Goal: Task Accomplishment & Management: Manage account settings

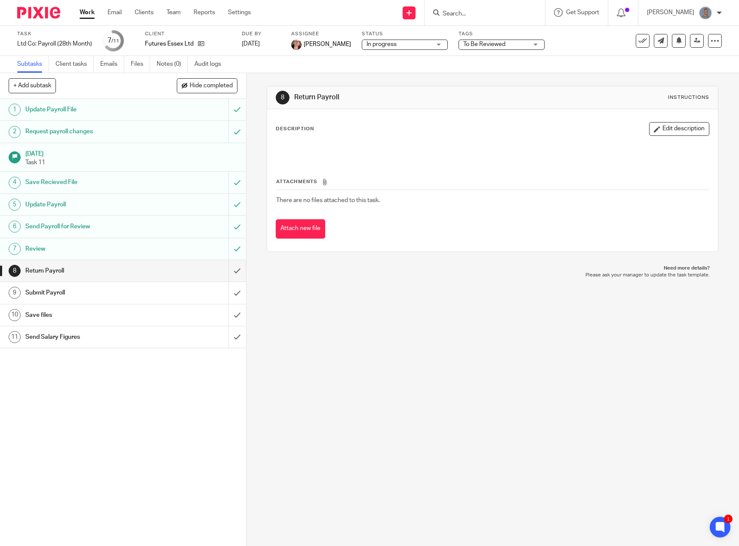
drag, startPoint x: 483, startPoint y: 11, endPoint x: 480, endPoint y: 15, distance: 4.9
click at [483, 11] on input "Search" at bounding box center [480, 14] width 77 height 8
type input "big"
click at [490, 46] on link at bounding box center [504, 40] width 128 height 27
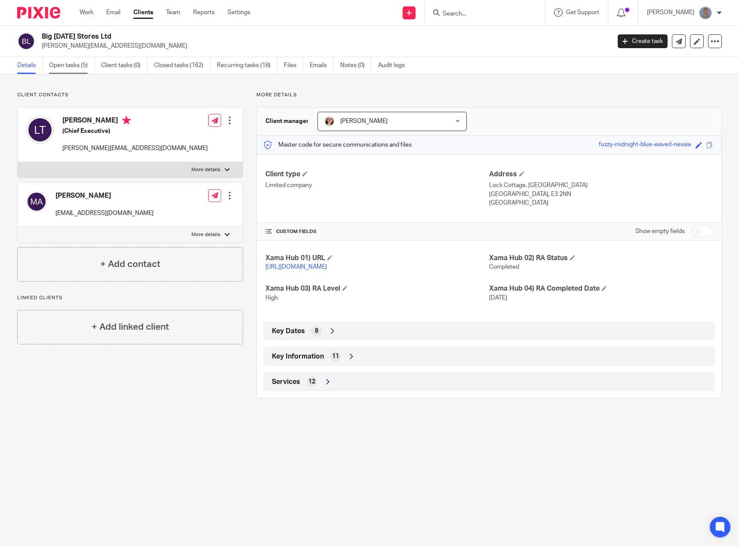
click at [63, 65] on link "Open tasks (5)" at bounding box center [72, 65] width 46 height 17
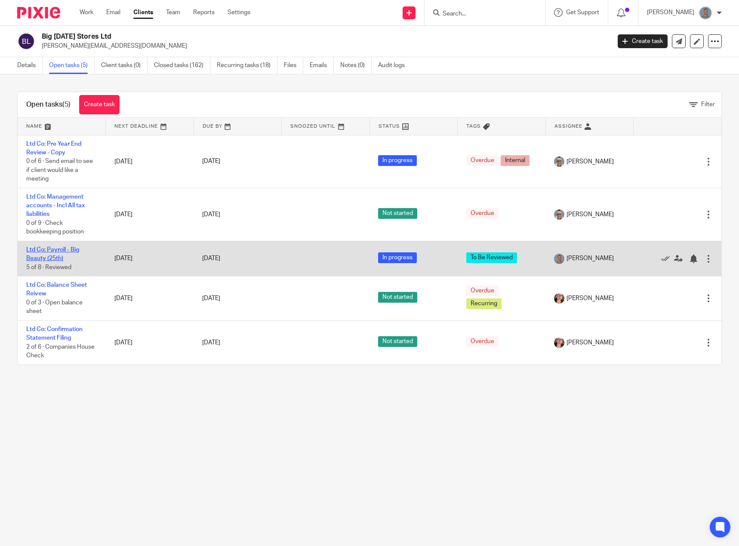
click at [62, 260] on link "Ltd Co: Payroll - Big Beauty (25th)" at bounding box center [52, 254] width 53 height 15
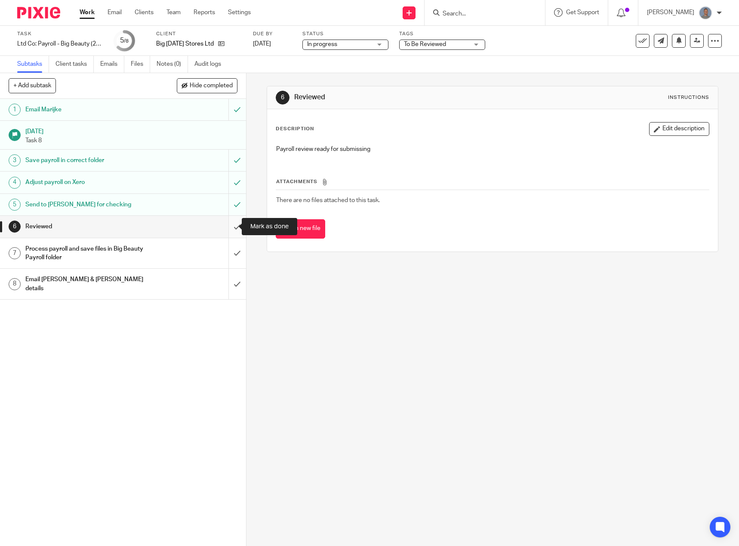
click at [228, 229] on input "submit" at bounding box center [123, 227] width 246 height 22
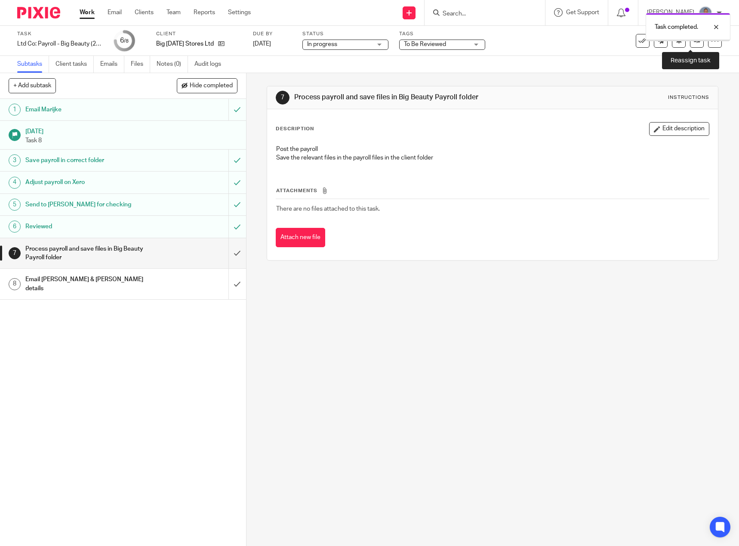
click at [694, 43] on icon at bounding box center [697, 40] width 6 height 6
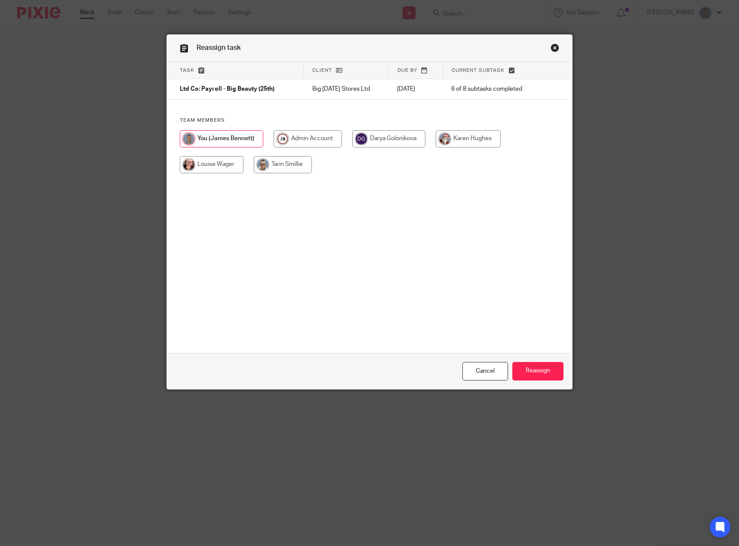
click at [219, 168] on input "radio" at bounding box center [212, 164] width 64 height 17
radio input "true"
click at [538, 373] on input "Reassign" at bounding box center [537, 371] width 51 height 18
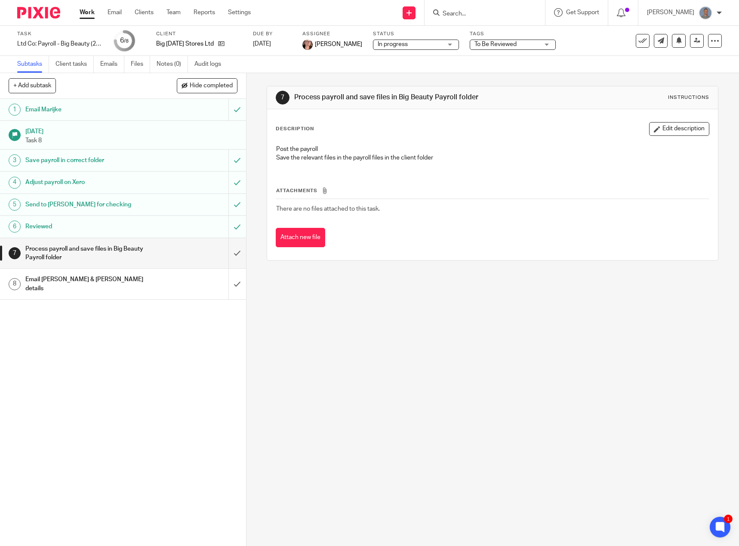
click at [365, 442] on div "7 Process payroll and save files in Big Beauty Payroll folder Instructions Desc…" at bounding box center [492, 309] width 493 height 473
click at [86, 15] on link "Work" at bounding box center [87, 12] width 15 height 9
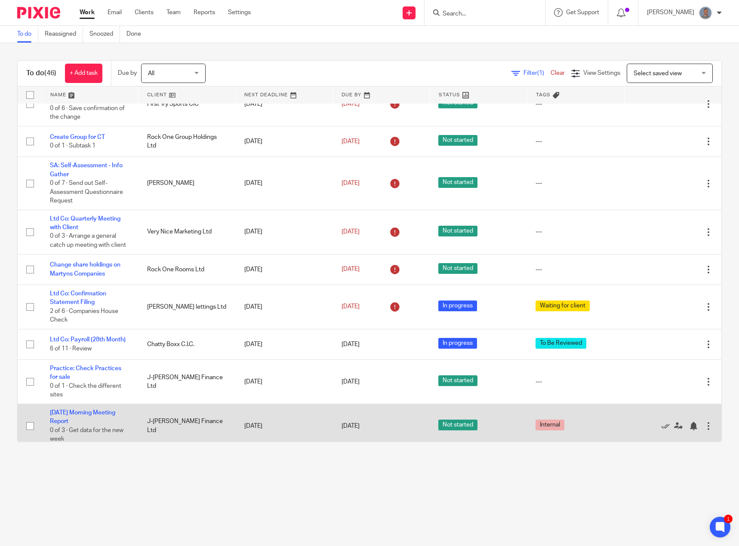
scroll to position [344, 0]
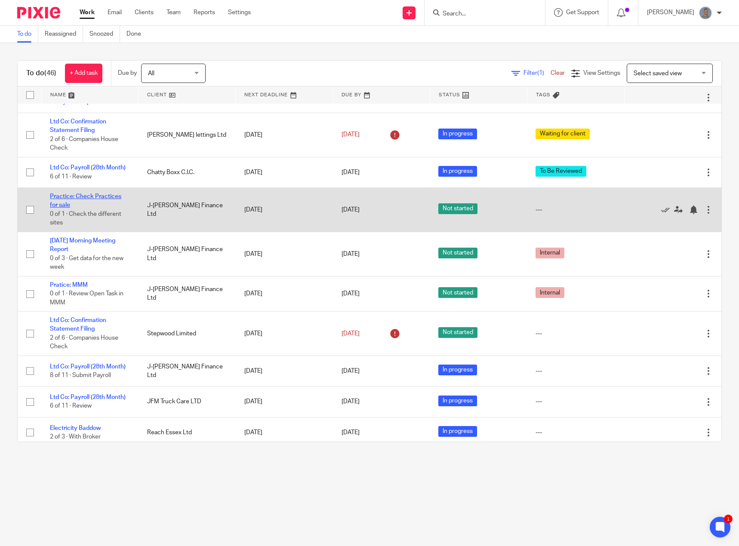
click at [87, 197] on link "Practice: Check Practices for sale" at bounding box center [85, 201] width 71 height 15
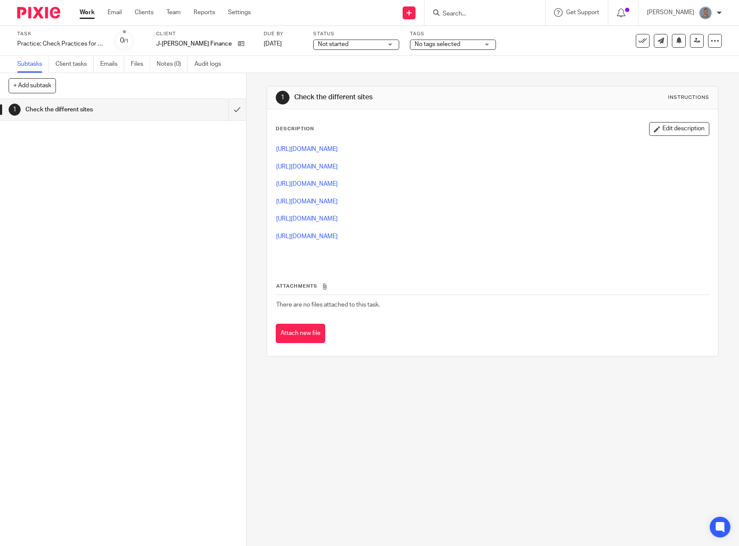
click at [315, 153] on p "https://www.practicesales.co.uk/practices-for-sale" at bounding box center [492, 149] width 433 height 9
click at [317, 151] on link "https://www.practicesales.co.uk/practices-for-sale" at bounding box center [307, 149] width 62 height 6
click at [303, 166] on link "https://www.retiringaccountant.co.uk/accountancy-practices-for-sale.php" at bounding box center [307, 167] width 62 height 6
click at [314, 182] on link "https://viviansram.co.uk/practices-for-sale/" at bounding box center [307, 184] width 62 height 6
click at [305, 200] on link "https://draperhinks.com/pfs/?orderby=reference&order=desc" at bounding box center [307, 202] width 62 height 6
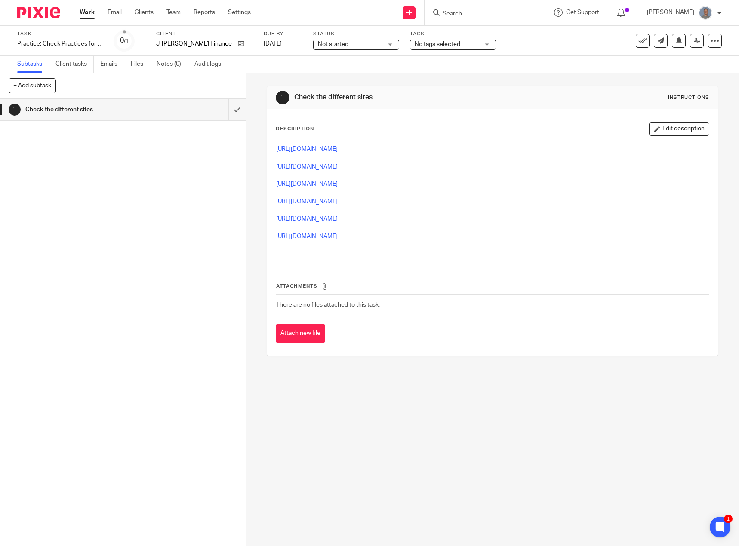
click at [302, 219] on link "https://www.morgancox.co.uk/buy-sell/accountancy-practices-for-sale" at bounding box center [307, 219] width 62 height 6
click at [317, 234] on link "https://accountantsforsale.co.uk/practices-for-sale-now/" at bounding box center [307, 237] width 62 height 6
click at [229, 111] on input "submit" at bounding box center [123, 110] width 246 height 22
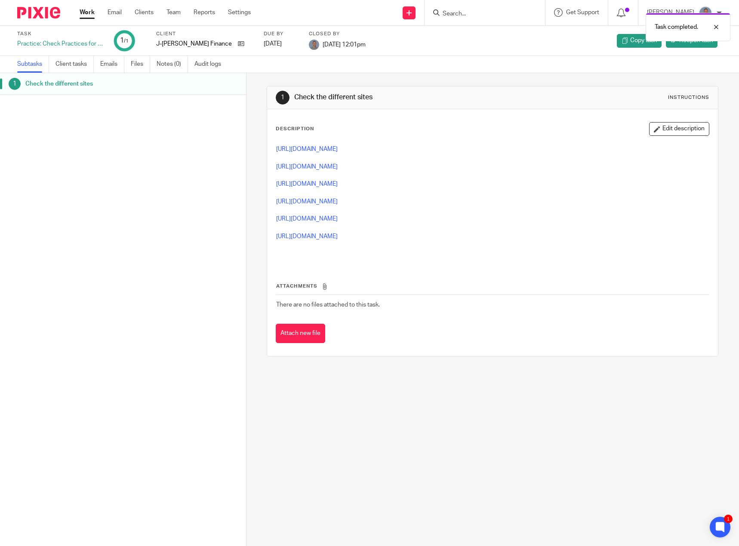
click at [88, 15] on link "Work" at bounding box center [87, 12] width 15 height 9
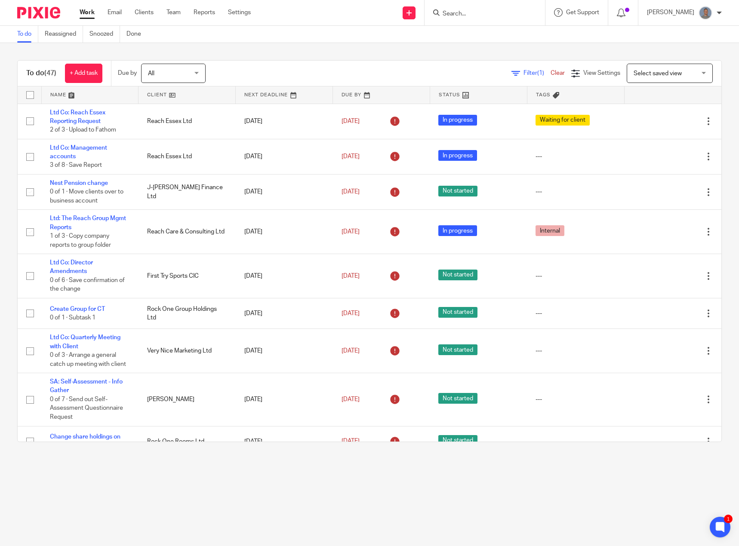
click at [468, 12] on input "Search" at bounding box center [480, 14] width 77 height 8
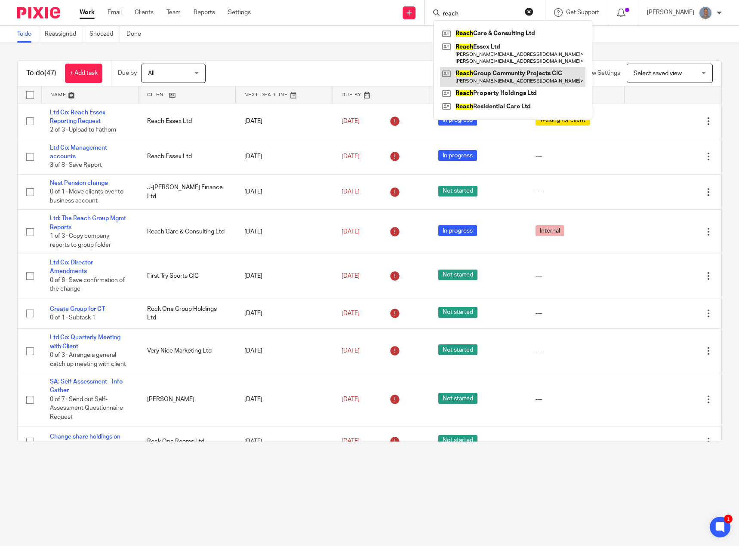
type input "reach"
click at [498, 71] on link at bounding box center [512, 77] width 145 height 20
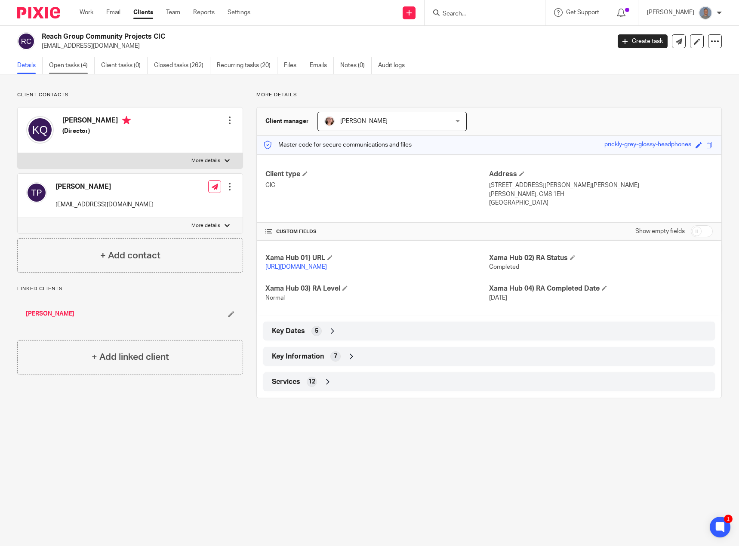
click at [65, 66] on link "Open tasks (4)" at bounding box center [72, 65] width 46 height 17
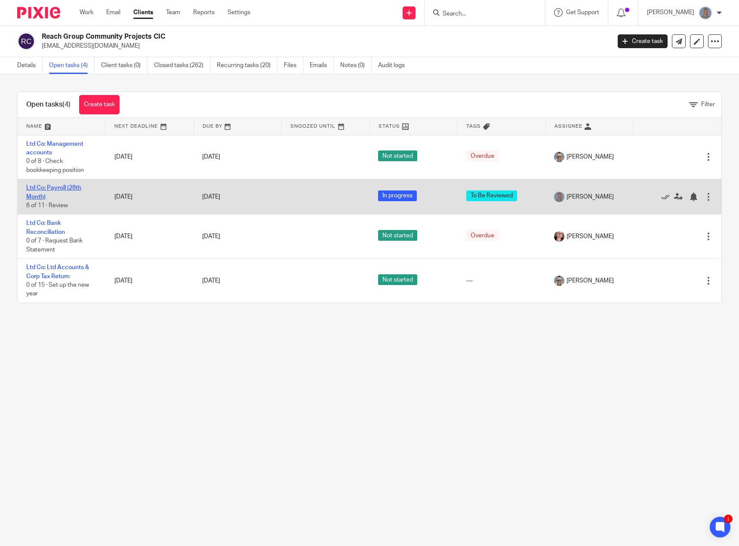
click at [60, 188] on link "Ltd Co: Payroll (28th Month)" at bounding box center [53, 192] width 55 height 15
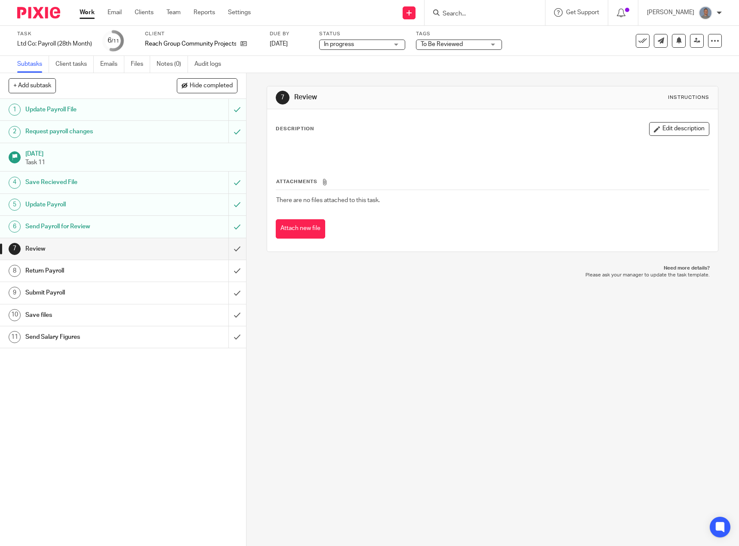
click at [464, 45] on span "To Be Reviewed" at bounding box center [453, 44] width 65 height 9
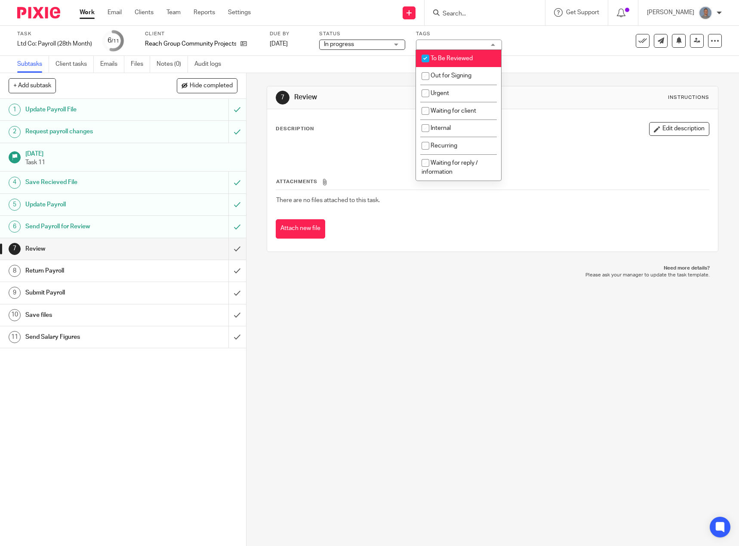
click at [433, 60] on input "checkbox" at bounding box center [425, 58] width 16 height 16
checkbox input "false"
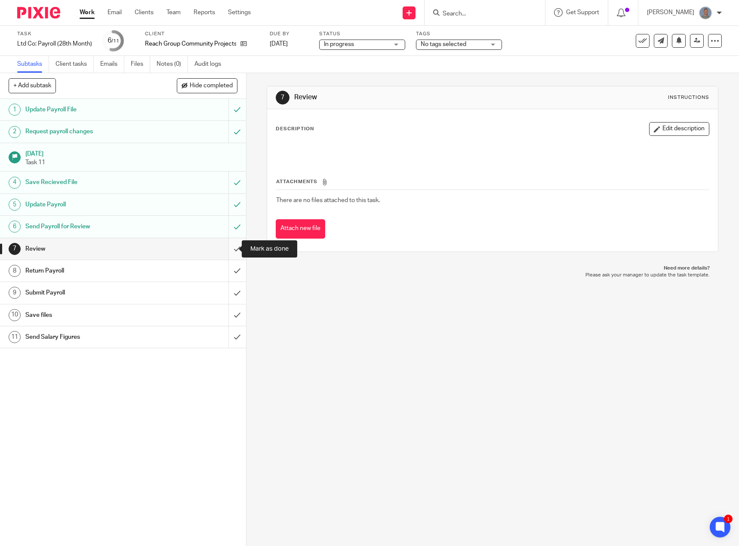
click at [231, 249] on input "submit" at bounding box center [123, 249] width 246 height 22
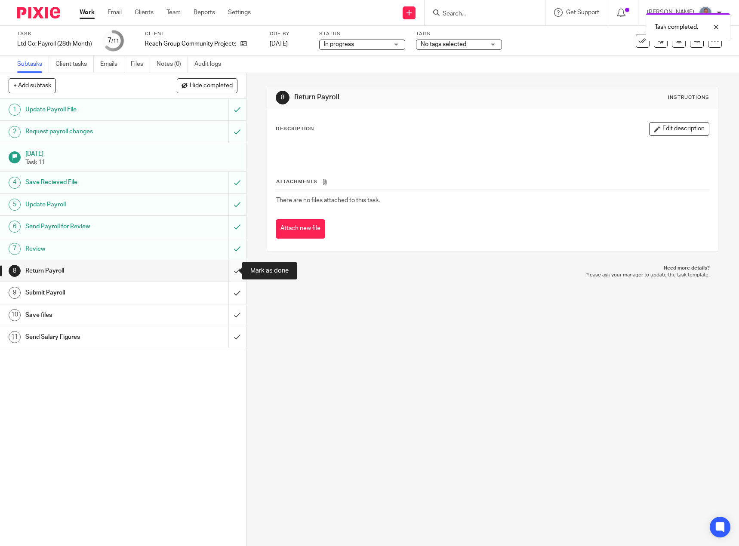
click at [230, 270] on input "submit" at bounding box center [123, 271] width 246 height 22
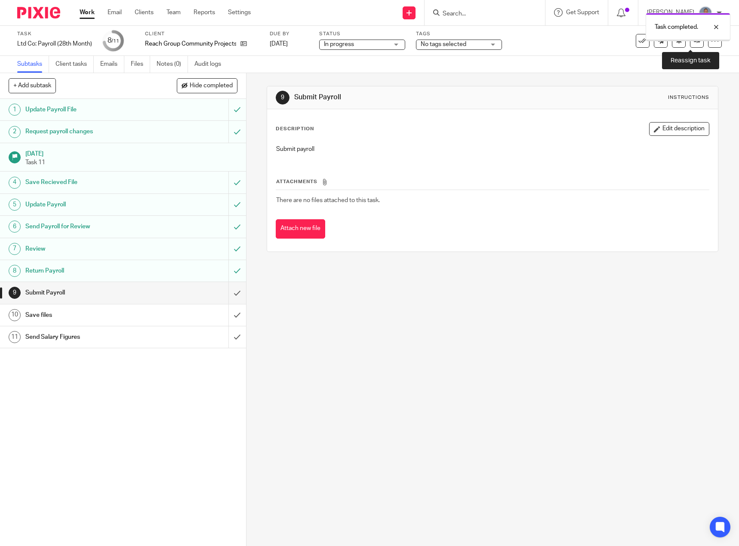
click at [690, 44] on link at bounding box center [697, 41] width 14 height 14
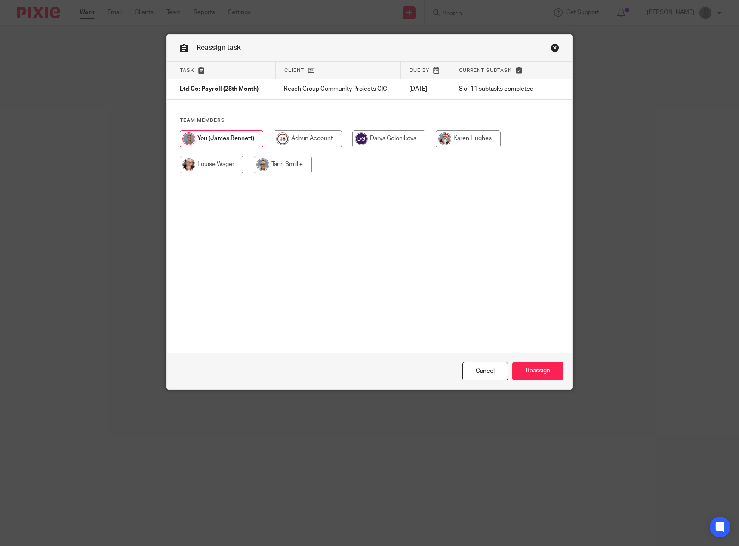
click at [211, 161] on input "radio" at bounding box center [212, 164] width 64 height 17
radio input "true"
click at [548, 371] on input "Reassign" at bounding box center [537, 371] width 51 height 18
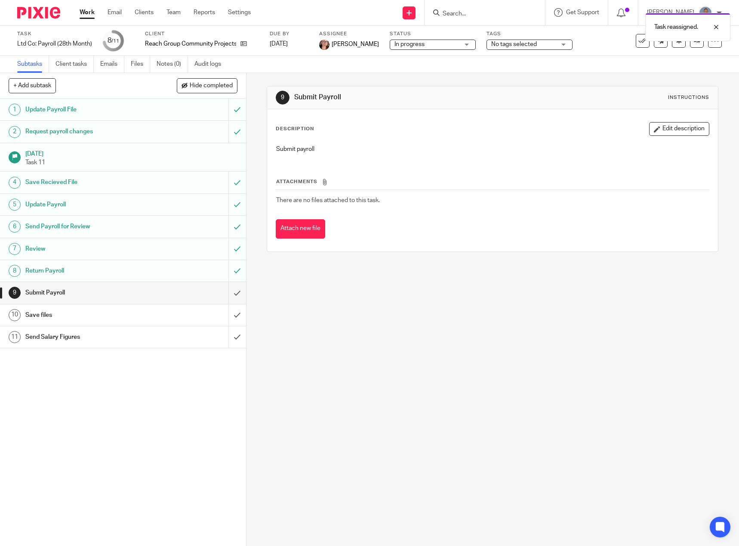
click at [89, 13] on link "Work" at bounding box center [87, 12] width 15 height 9
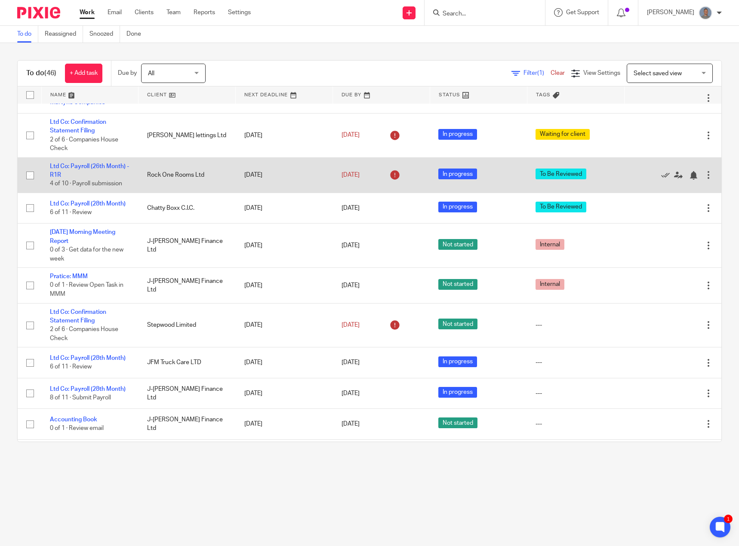
scroll to position [344, 0]
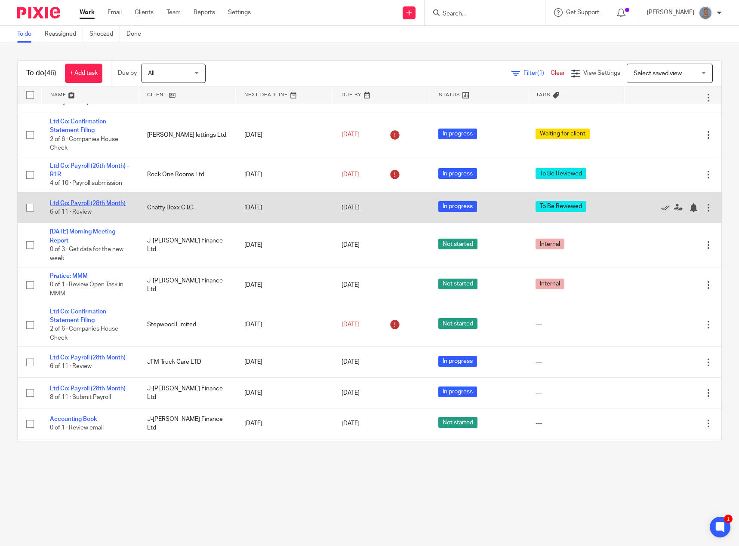
click at [97, 200] on link "Ltd Co: Payroll (28th Month)" at bounding box center [88, 203] width 76 height 6
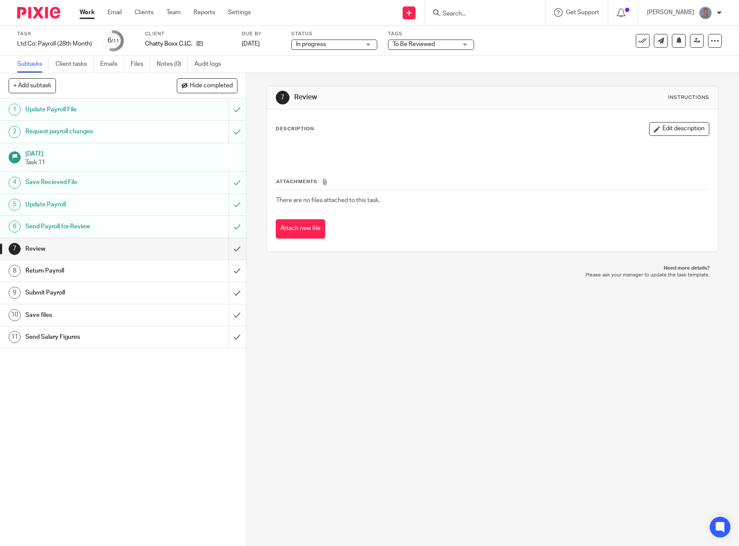
click at [414, 43] on span "To Be Reviewed" at bounding box center [414, 44] width 42 height 6
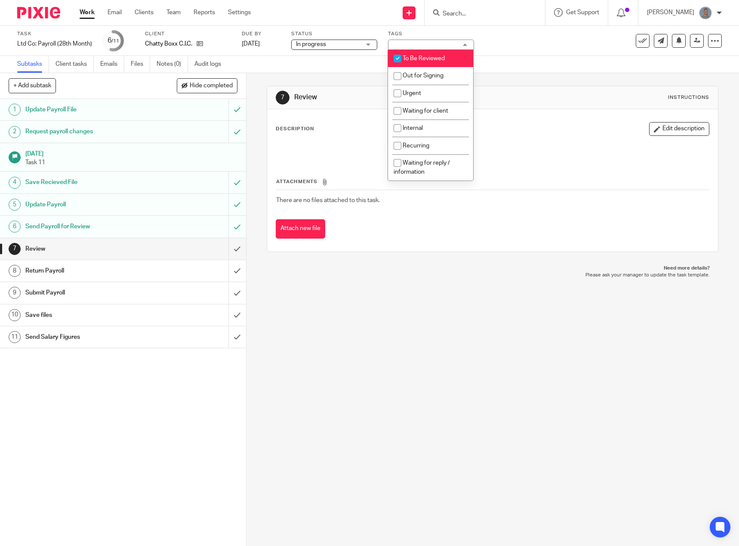
click at [396, 59] on input "checkbox" at bounding box center [397, 58] width 16 height 16
checkbox input "false"
click at [228, 250] on input "submit" at bounding box center [123, 249] width 246 height 22
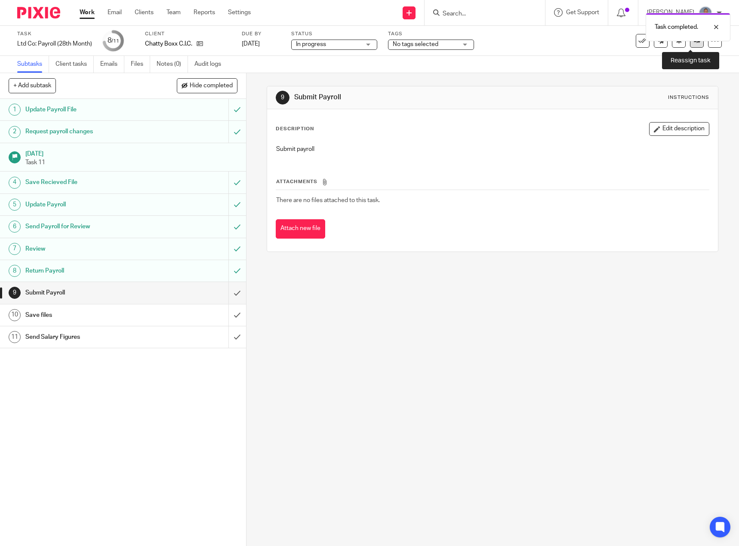
click at [694, 43] on icon at bounding box center [697, 40] width 6 height 6
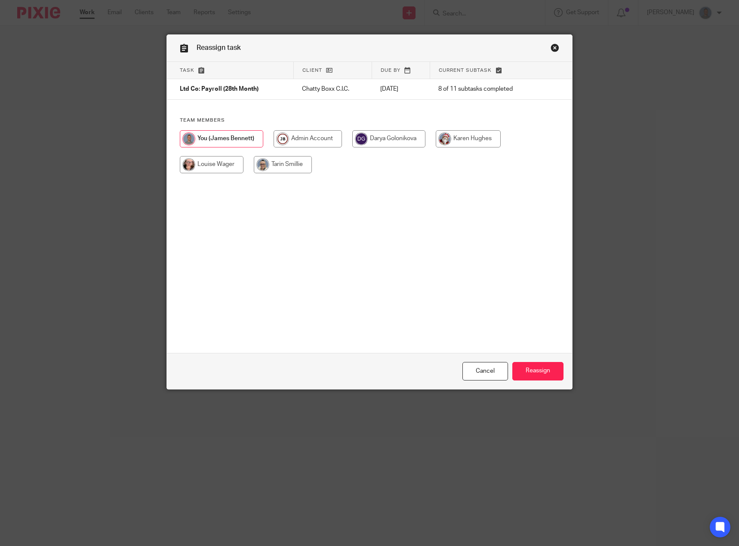
drag, startPoint x: 210, startPoint y: 159, endPoint x: 234, endPoint y: 174, distance: 28.2
click at [210, 160] on input "radio" at bounding box center [212, 164] width 64 height 17
radio input "true"
click at [539, 371] on input "Reassign" at bounding box center [537, 371] width 51 height 18
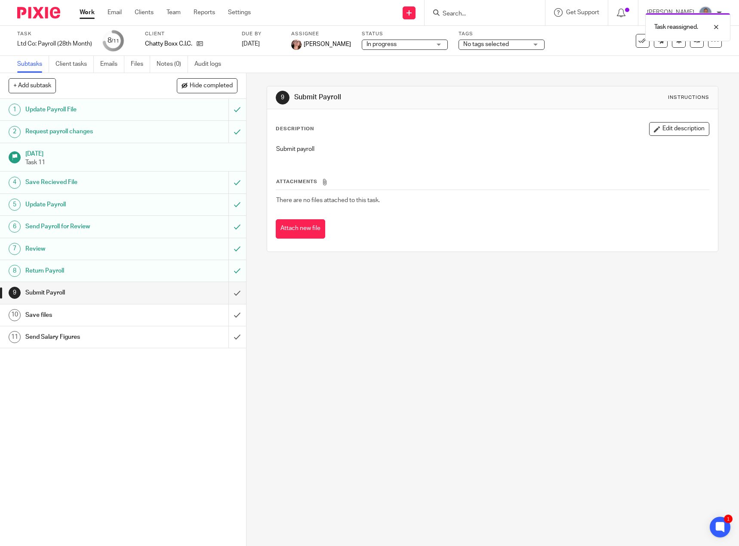
click at [85, 14] on link "Work" at bounding box center [87, 12] width 15 height 9
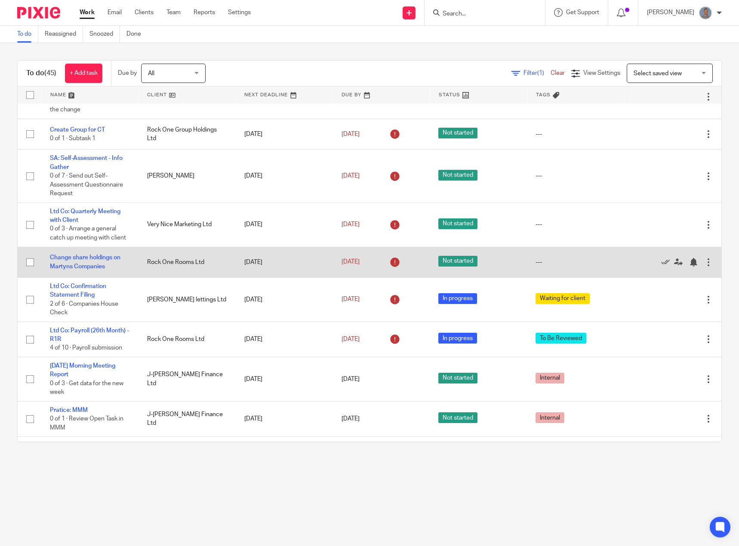
scroll to position [215, 0]
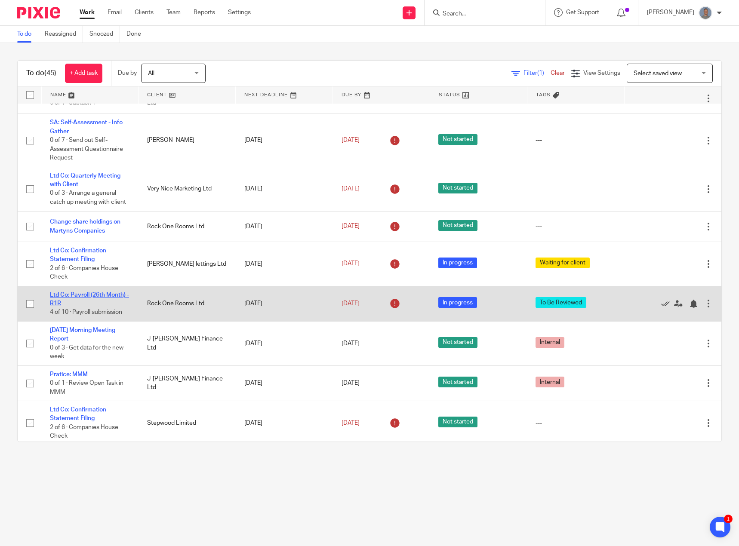
click at [116, 296] on link "Ltd Co: Payroll (26th Month) - R1R" at bounding box center [89, 299] width 79 height 15
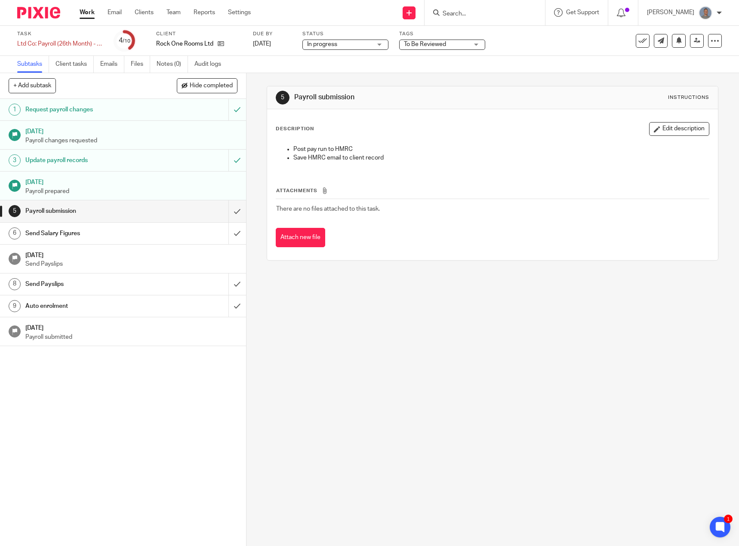
click at [478, 13] on input "Search" at bounding box center [480, 14] width 77 height 8
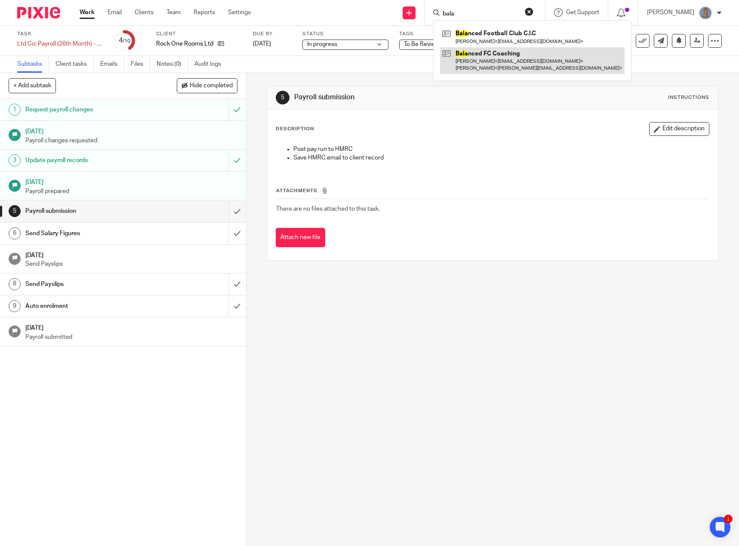
type input "bala"
click at [499, 53] on link at bounding box center [532, 60] width 185 height 27
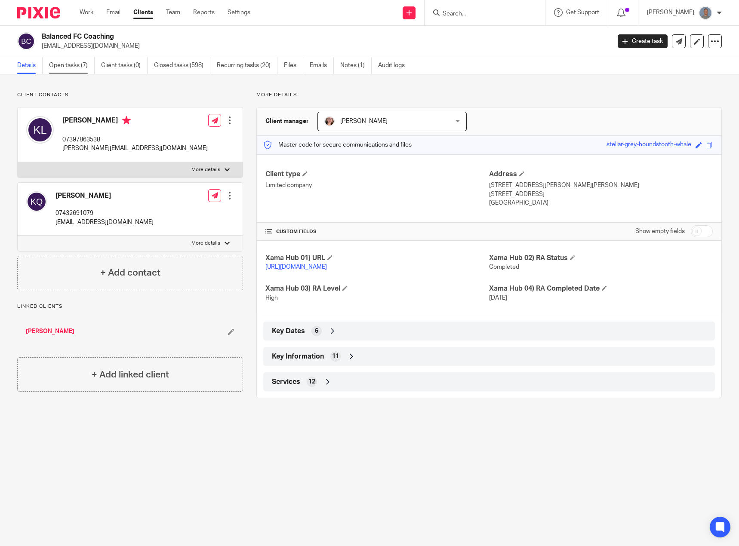
click at [74, 70] on link "Open tasks (7)" at bounding box center [72, 65] width 46 height 17
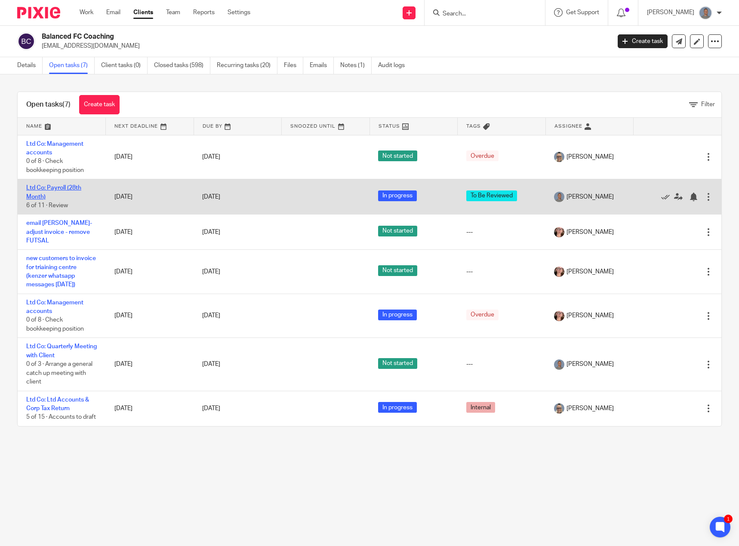
click at [59, 186] on link "Ltd Co: Payroll (28th Month)" at bounding box center [53, 192] width 55 height 15
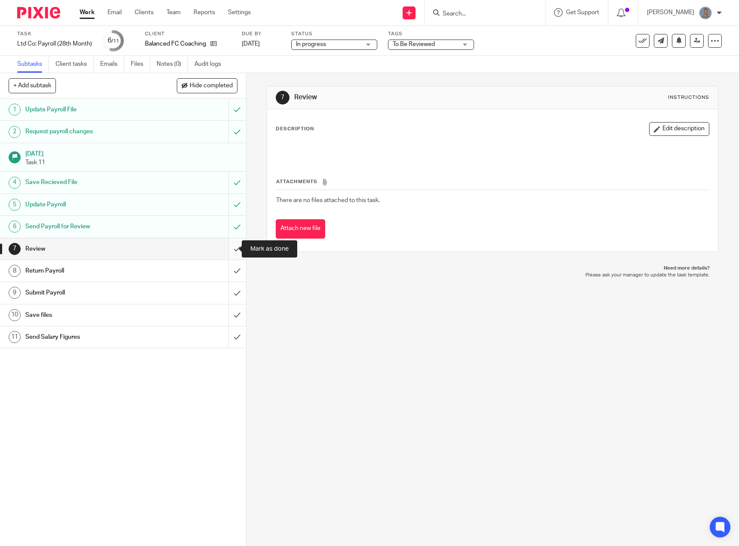
click at [228, 253] on input "submit" at bounding box center [123, 249] width 246 height 22
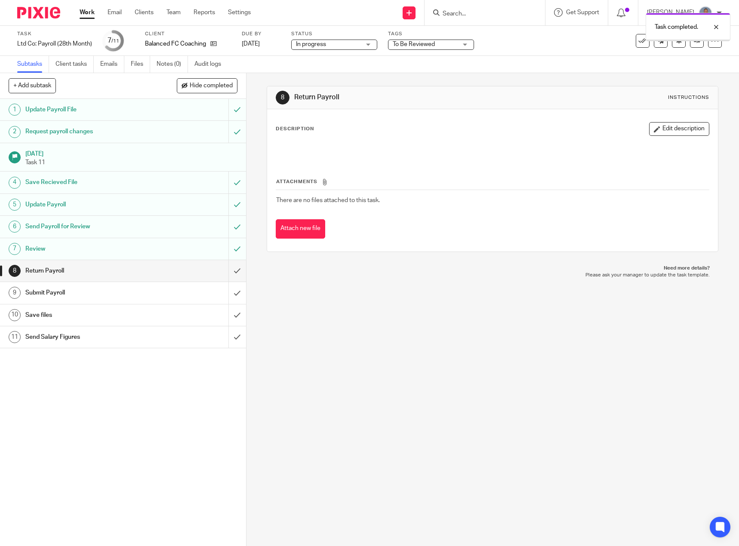
click at [231, 271] on input "submit" at bounding box center [123, 271] width 246 height 22
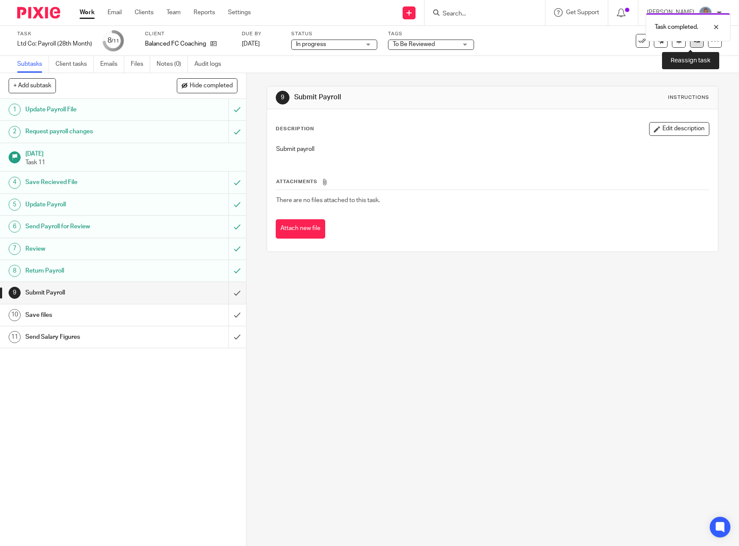
click at [694, 43] on icon at bounding box center [697, 40] width 6 height 6
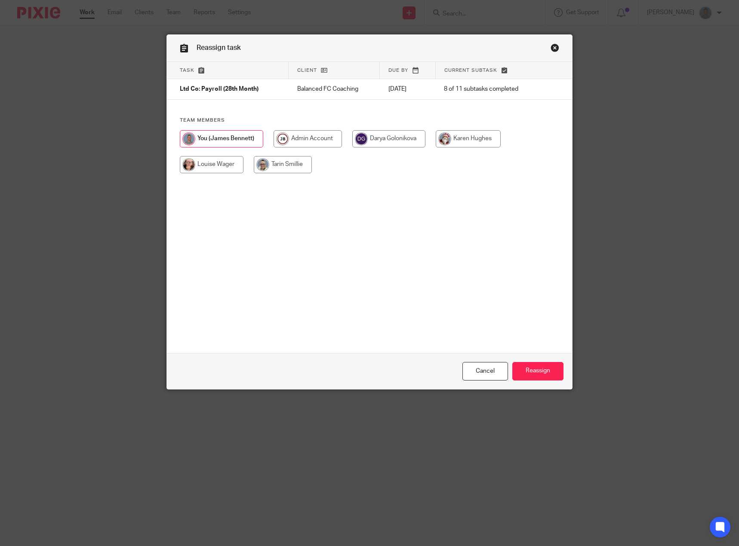
click at [210, 168] on input "radio" at bounding box center [212, 164] width 64 height 17
radio input "true"
click at [546, 373] on input "Reassign" at bounding box center [537, 371] width 51 height 18
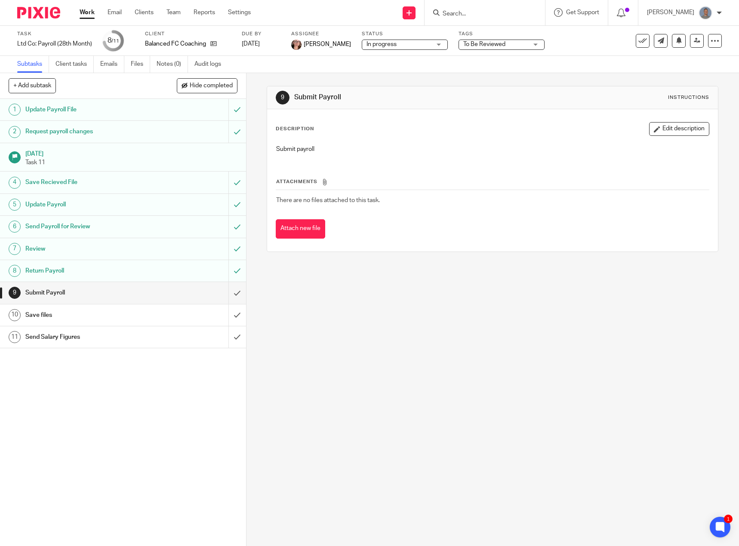
click at [459, 15] on input "Search" at bounding box center [480, 14] width 77 height 8
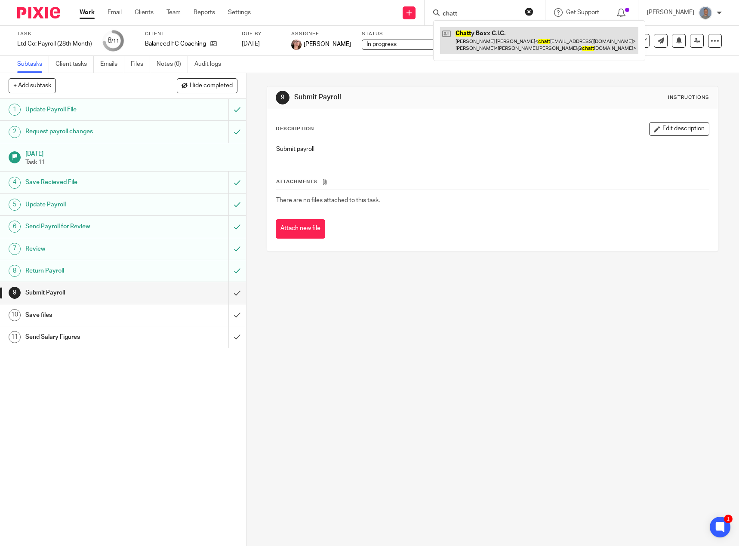
type input "chatt"
click at [507, 39] on link at bounding box center [539, 40] width 198 height 27
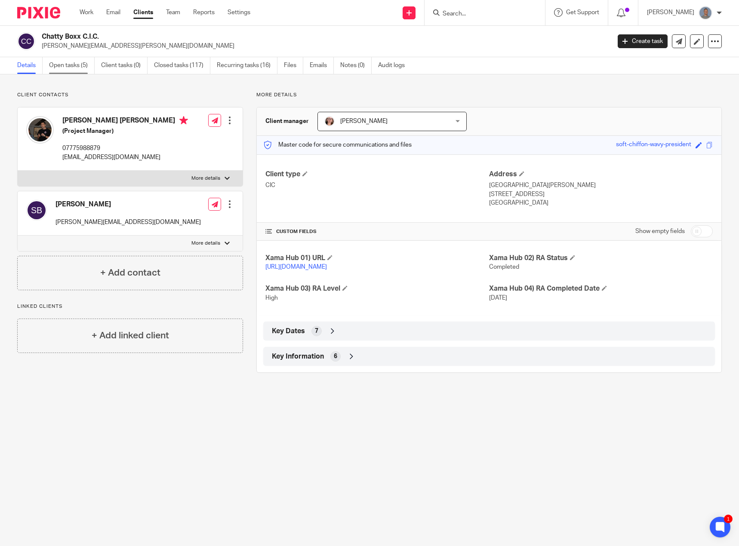
click at [73, 65] on link "Open tasks (5)" at bounding box center [72, 65] width 46 height 17
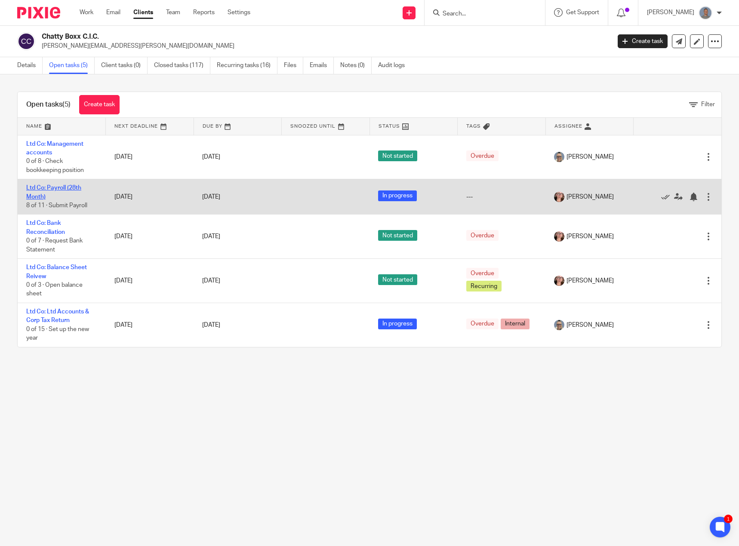
click at [60, 188] on link "Ltd Co: Payroll (28th Month)" at bounding box center [53, 192] width 55 height 15
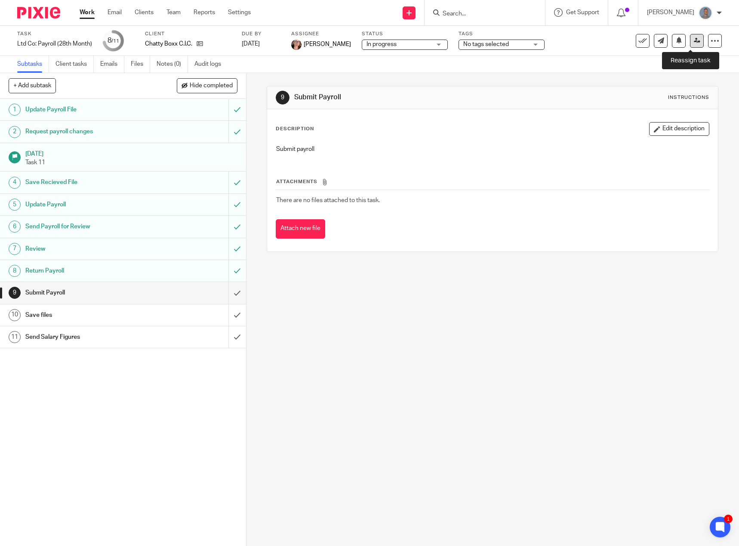
click at [694, 38] on icon at bounding box center [697, 40] width 6 height 6
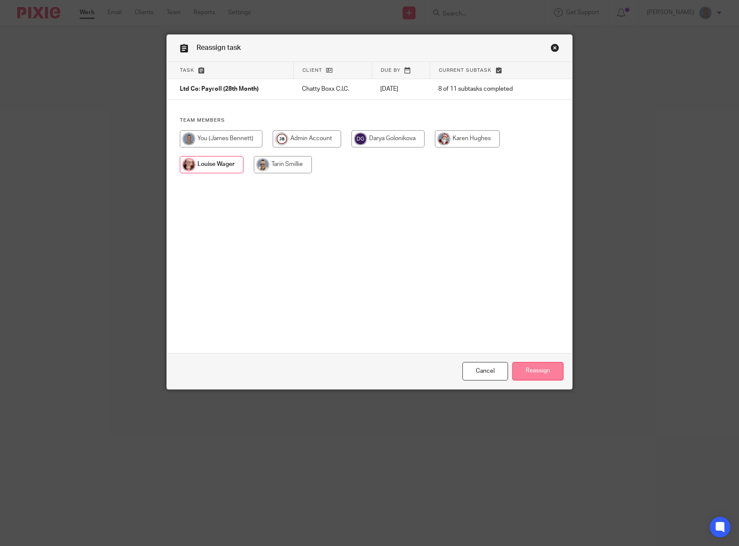
click at [548, 379] on input "Reassign" at bounding box center [537, 371] width 51 height 18
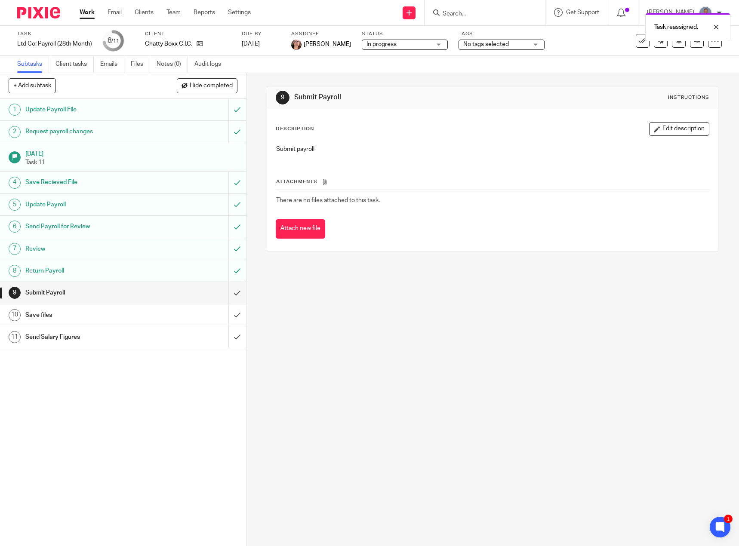
click at [88, 12] on link "Work" at bounding box center [87, 12] width 15 height 9
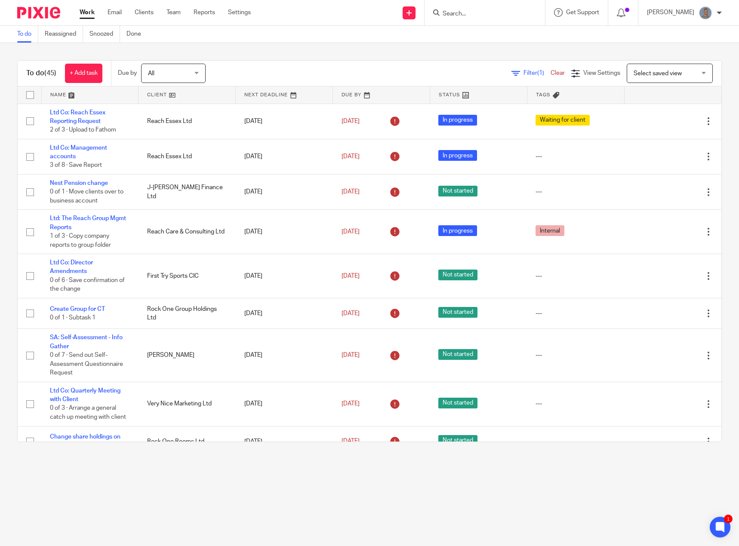
click at [494, 18] on input "Search" at bounding box center [480, 14] width 77 height 8
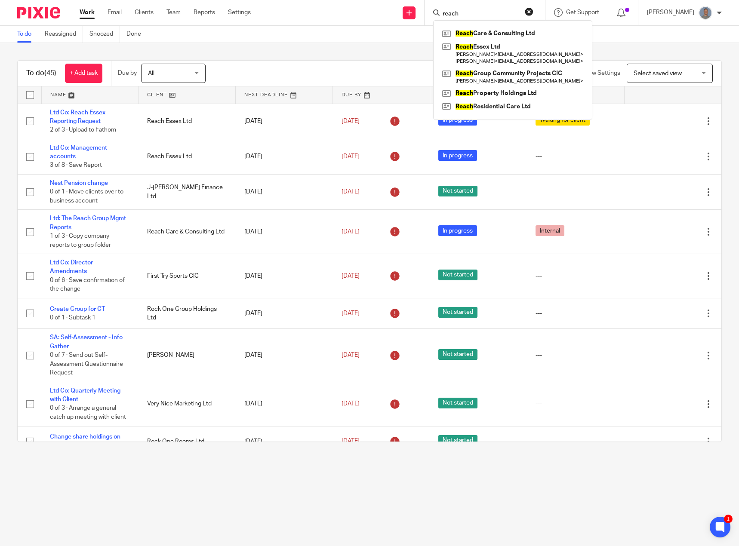
type input "reach"
click at [395, 55] on div "To do (45) + Add task Due by All All Today Tomorrow This week Next week This mo…" at bounding box center [369, 251] width 739 height 416
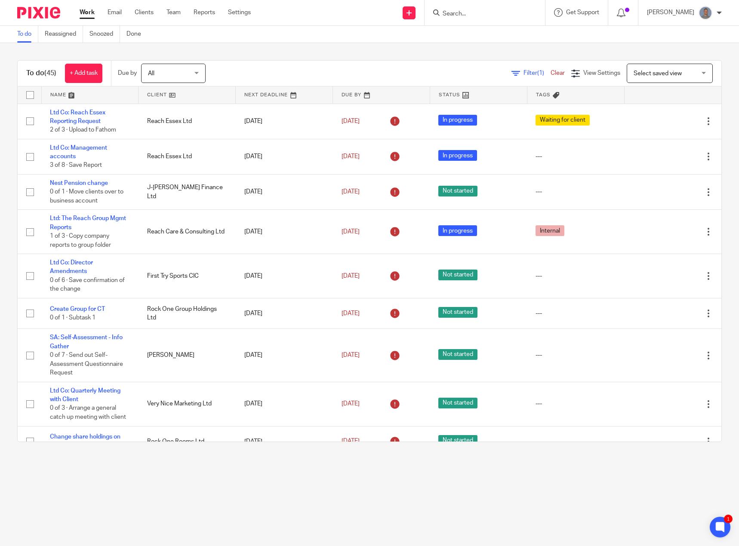
drag, startPoint x: 463, startPoint y: 18, endPoint x: 464, endPoint y: 8, distance: 9.9
click at [464, 17] on input "Search" at bounding box center [480, 14] width 77 height 8
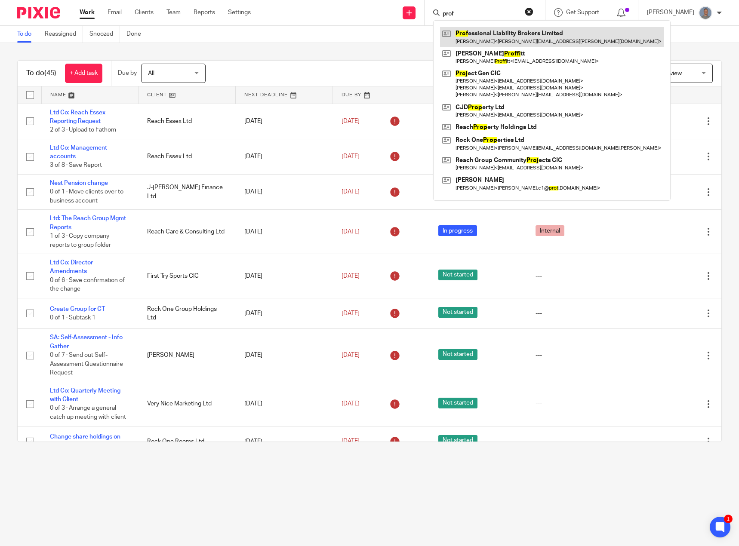
type input "prof"
click at [501, 44] on link at bounding box center [552, 37] width 224 height 20
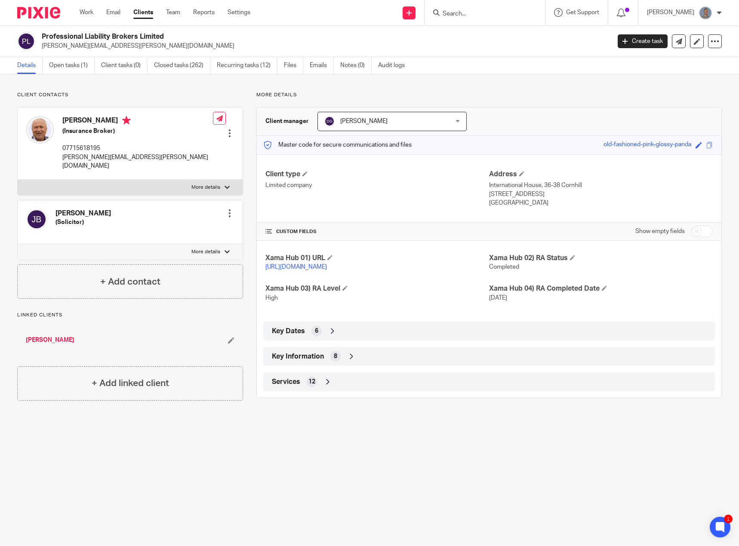
click at [334, 361] on span "8" at bounding box center [335, 356] width 3 height 9
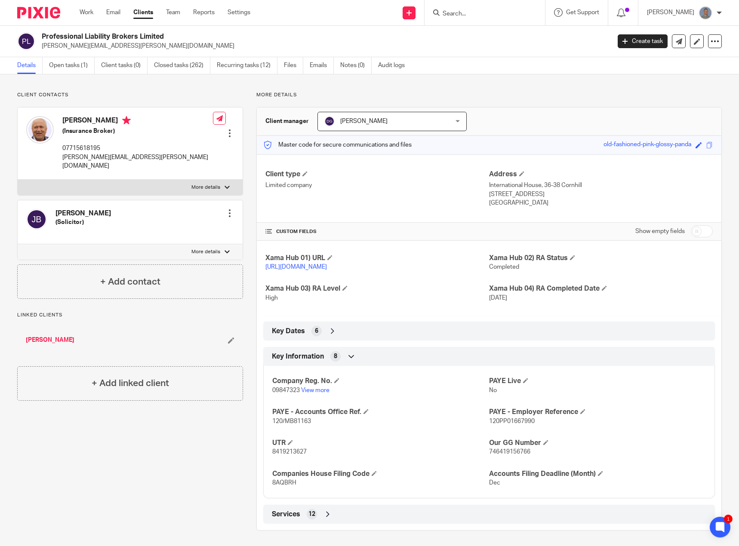
scroll to position [11, 0]
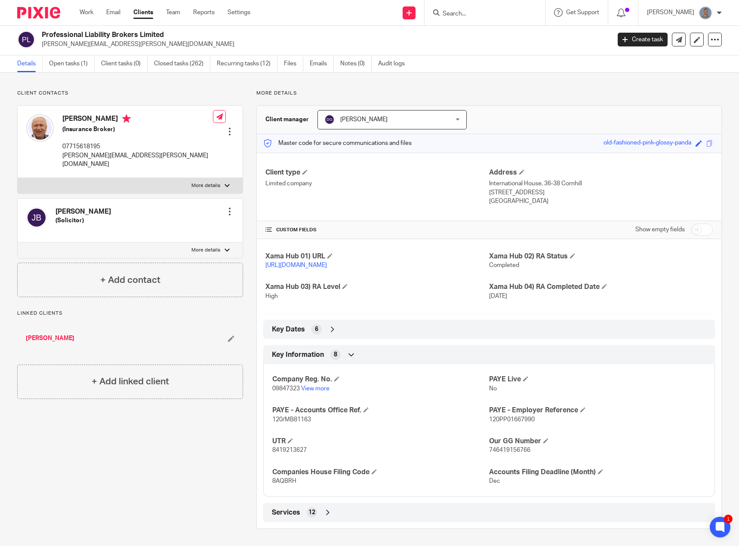
click at [506, 450] on span "746419156766" at bounding box center [509, 450] width 41 height 6
copy span "746419156766"
click at [496, 14] on input "Search" at bounding box center [480, 14] width 77 height 8
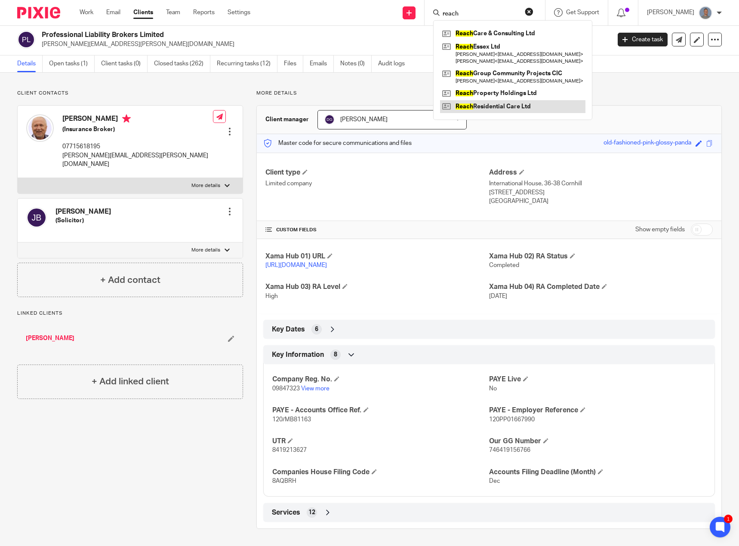
type input "reach"
click at [503, 106] on link at bounding box center [512, 106] width 145 height 13
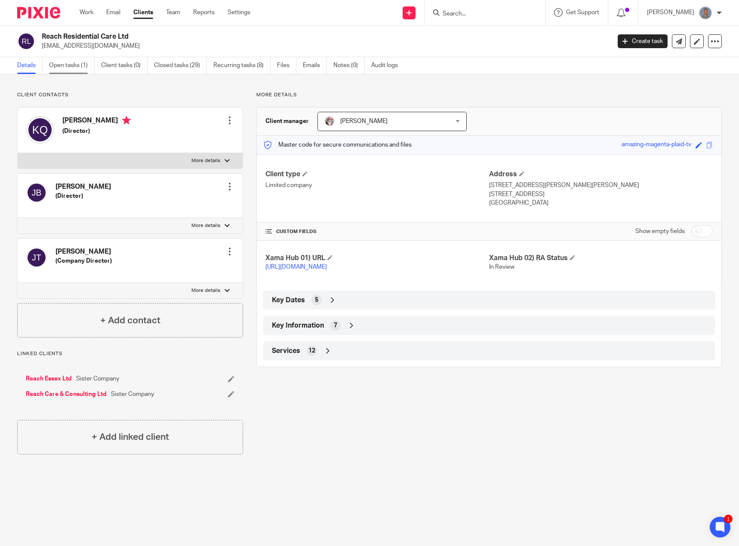
click at [71, 66] on link "Open tasks (1)" at bounding box center [72, 65] width 46 height 17
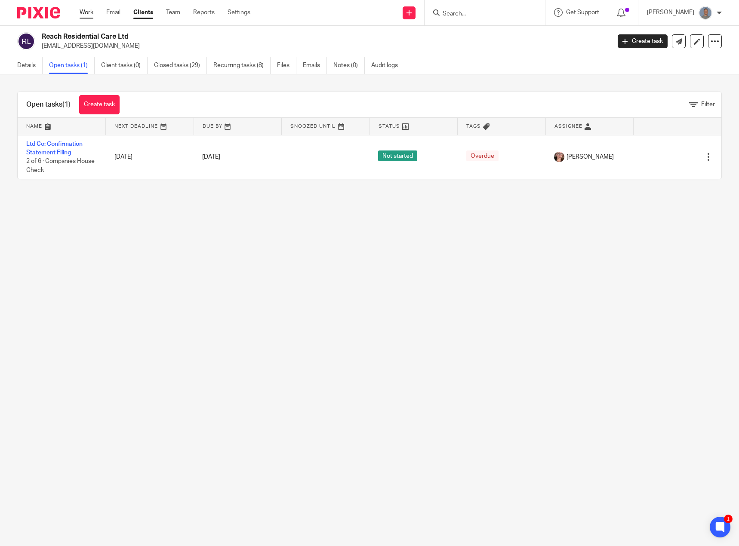
click at [89, 15] on link "Work" at bounding box center [87, 12] width 14 height 9
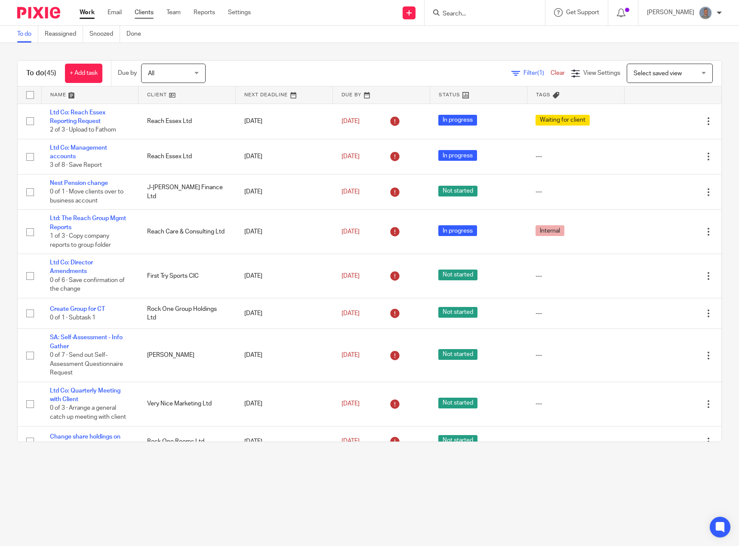
click at [148, 12] on link "Clients" at bounding box center [144, 12] width 19 height 9
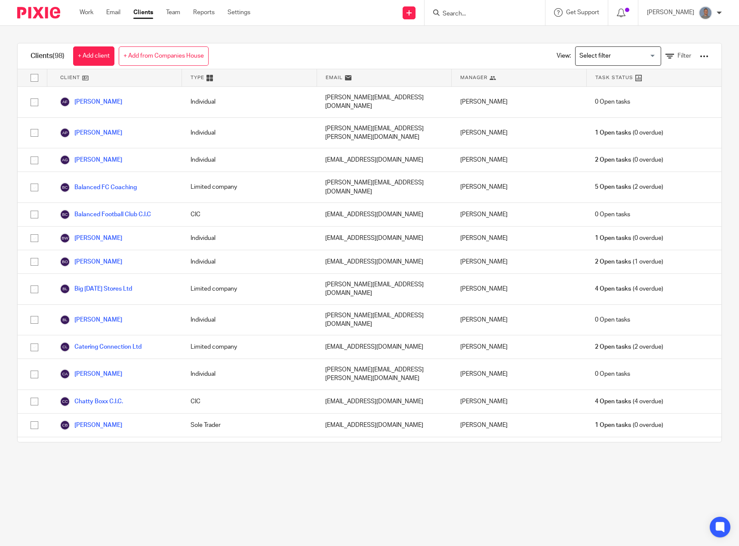
click at [700, 55] on div at bounding box center [704, 56] width 9 height 9
click at [639, 89] on link "Update dates using Companies House" at bounding box center [635, 88] width 120 height 13
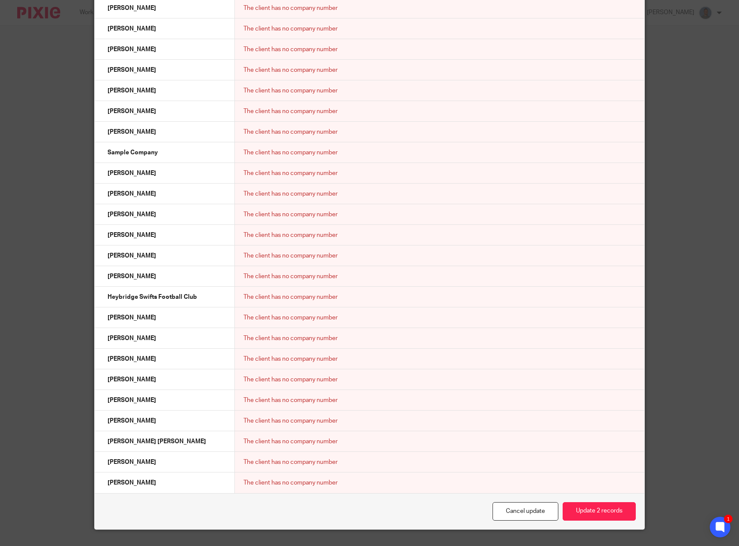
scroll to position [711, 0]
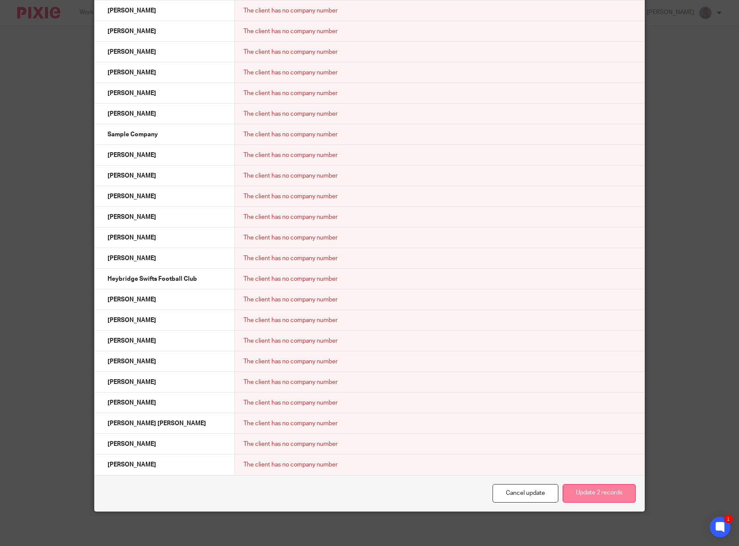
click at [608, 496] on button "Update 2 records" at bounding box center [599, 493] width 73 height 18
